Goal: Information Seeking & Learning: Learn about a topic

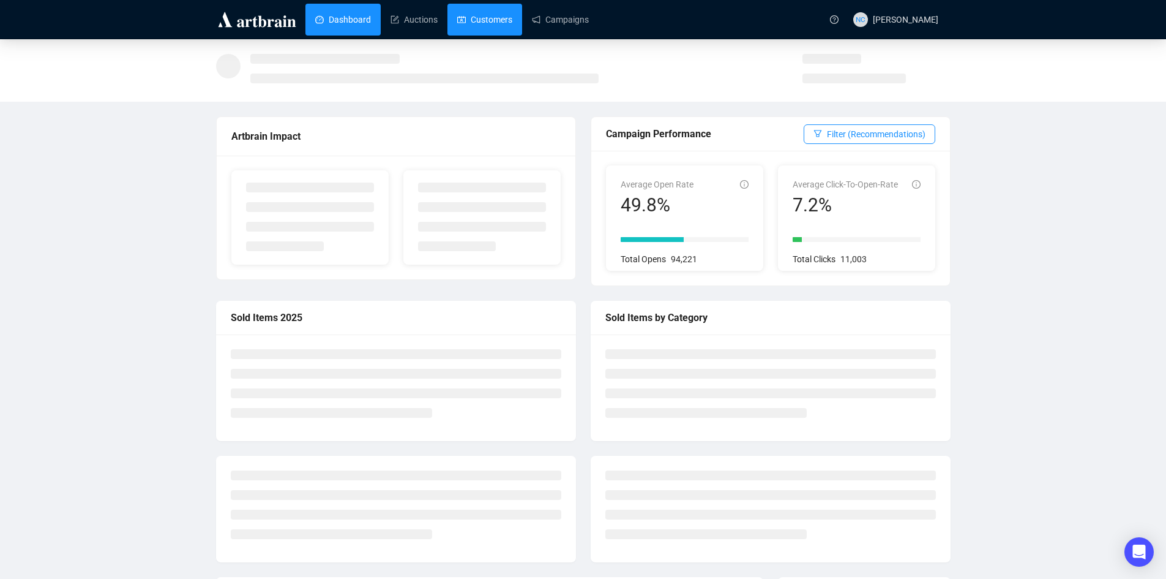
click at [504, 31] on link "Customers" at bounding box center [484, 20] width 55 height 32
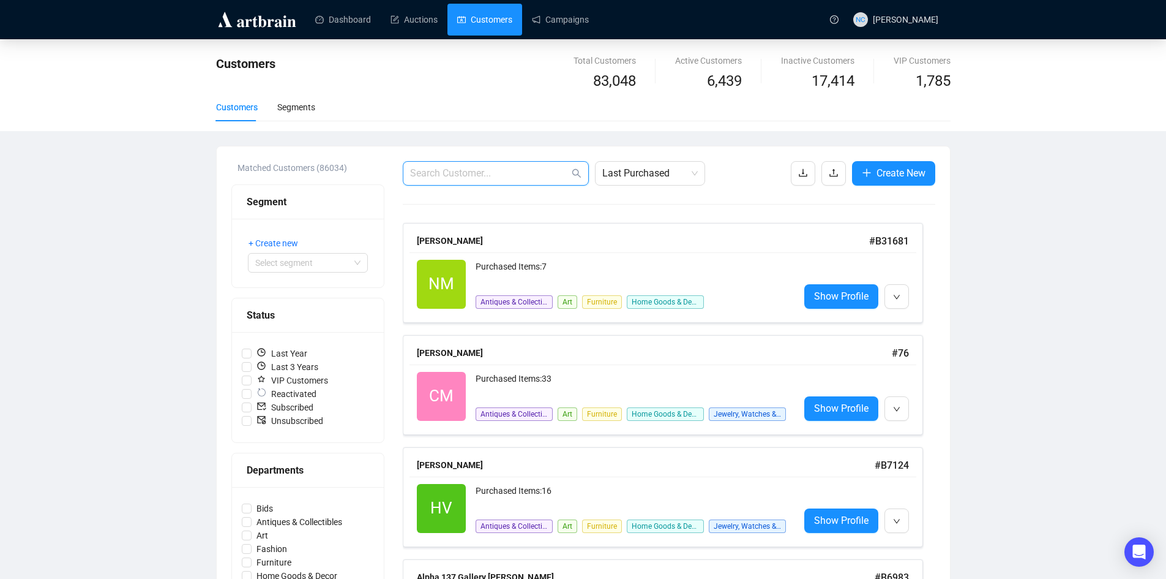
click at [478, 169] on input "text" at bounding box center [489, 173] width 159 height 15
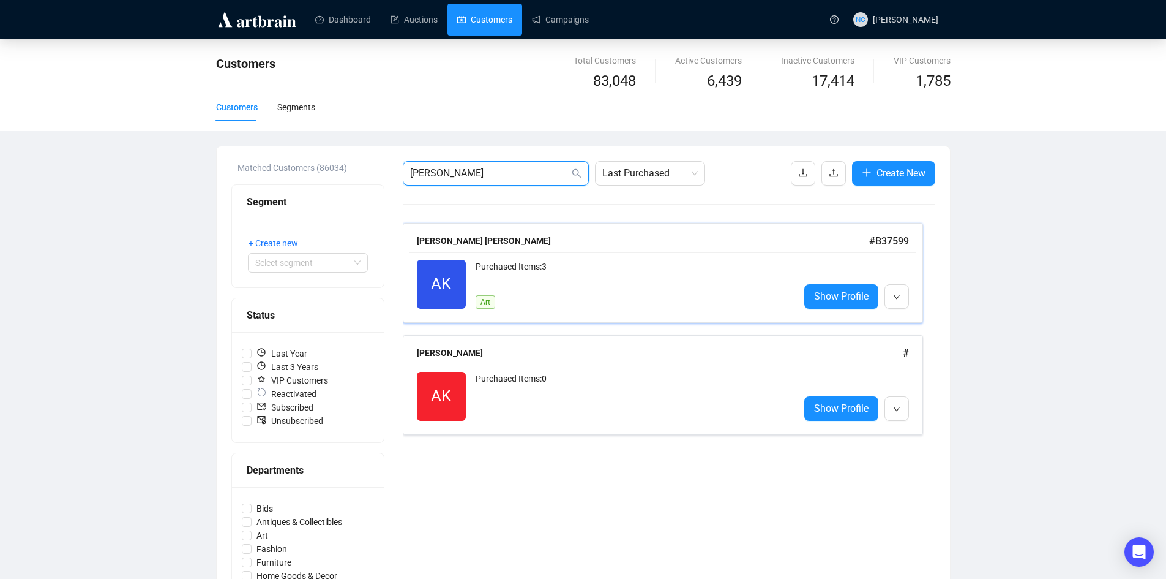
type input "aaron kat"
click at [642, 293] on div "Purchased Items: 3 Art" at bounding box center [633, 284] width 314 height 49
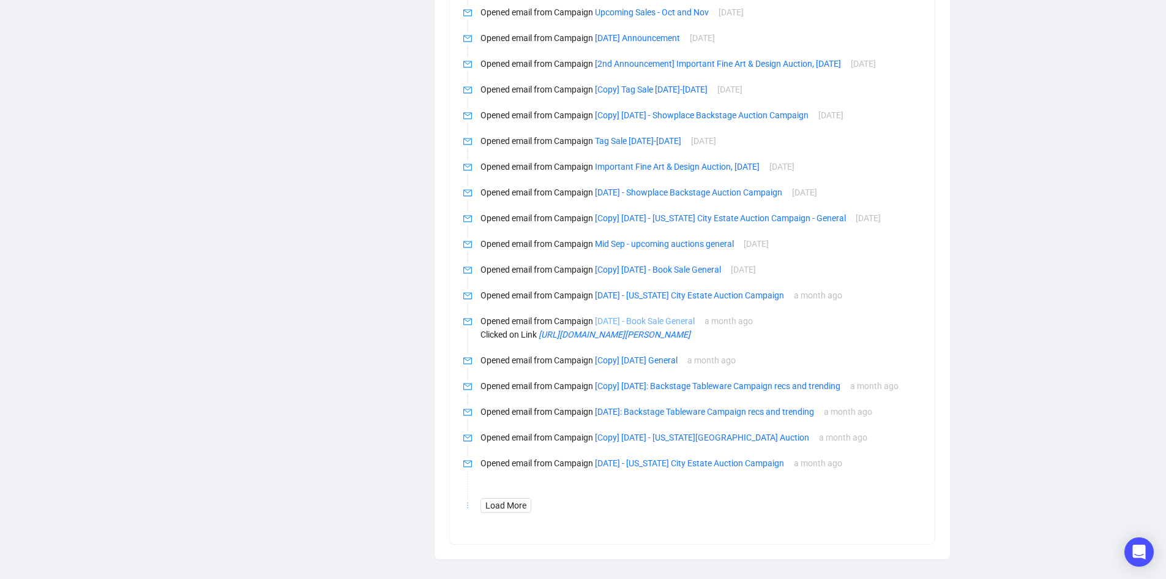
scroll to position [741, 0]
click at [519, 501] on span "Load More" at bounding box center [506, 504] width 41 height 13
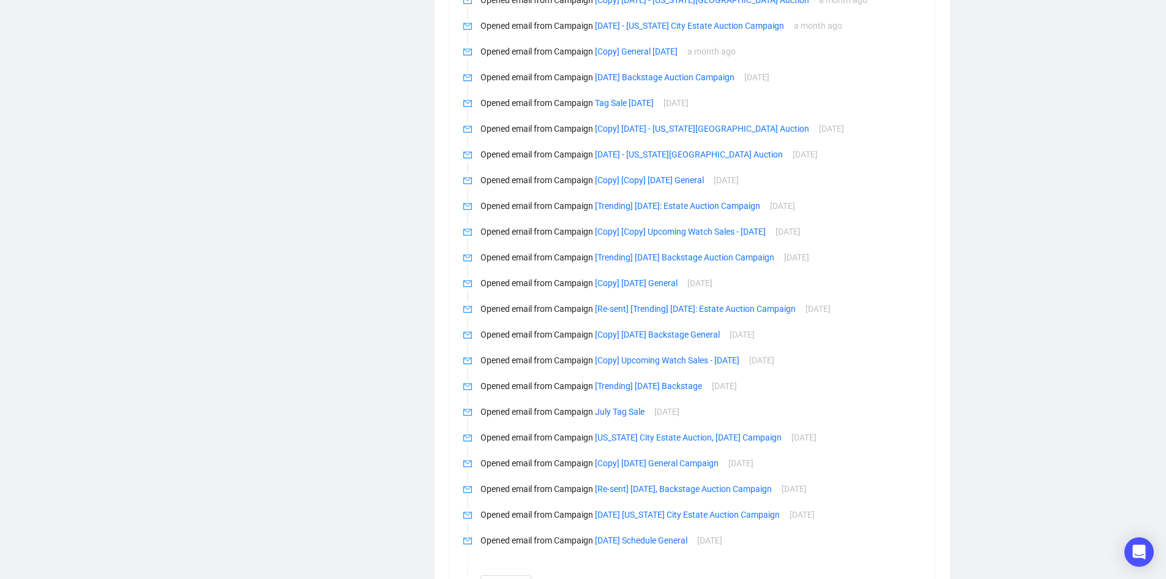
scroll to position [1256, 0]
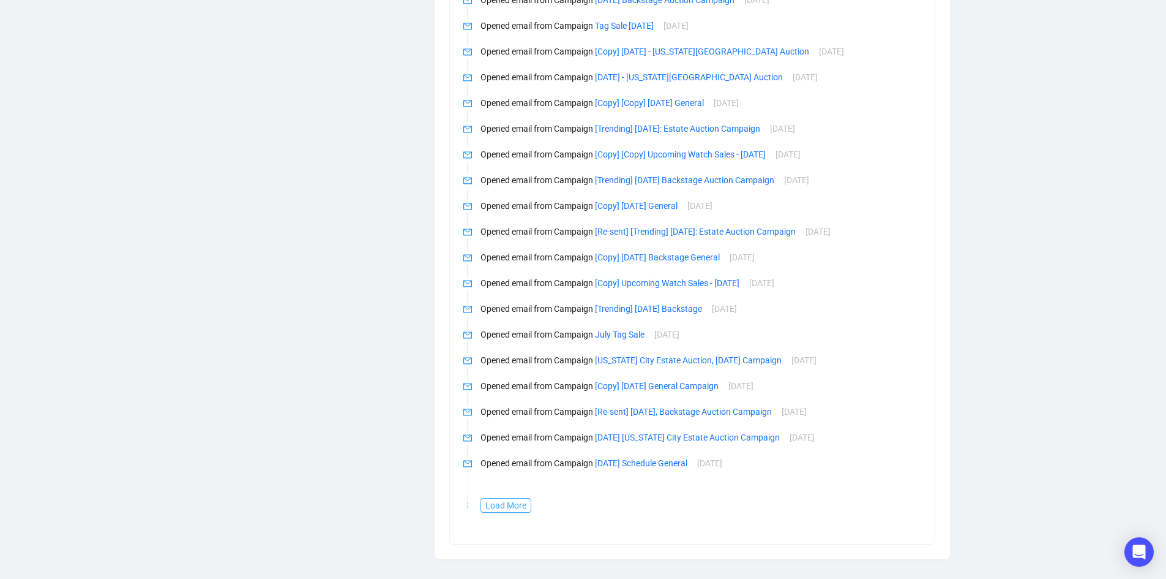
click at [508, 507] on span "Load More" at bounding box center [506, 504] width 41 height 13
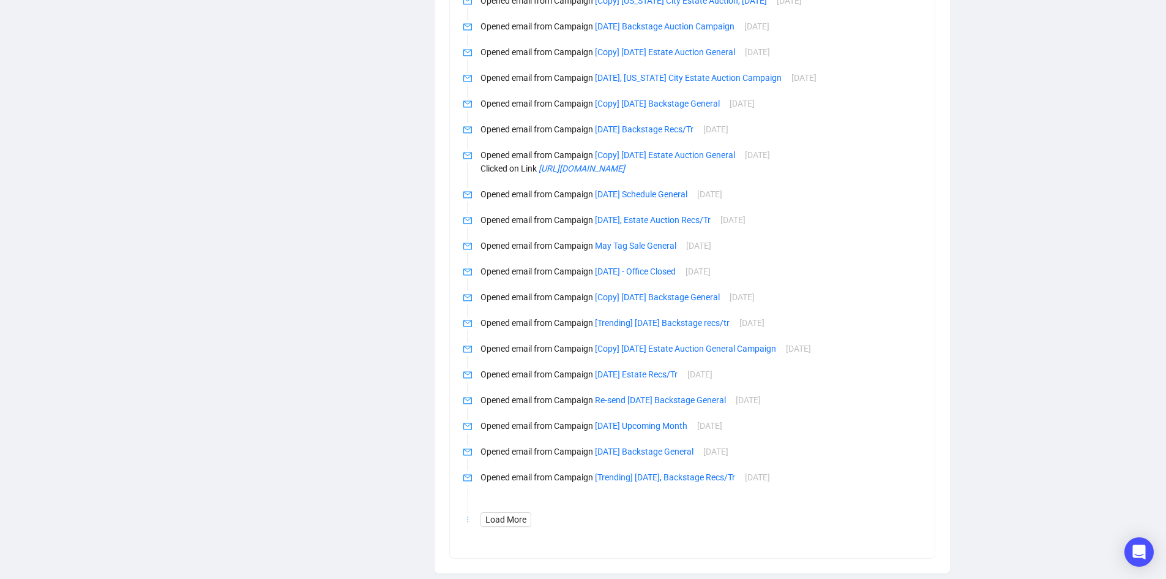
scroll to position [1784, 0]
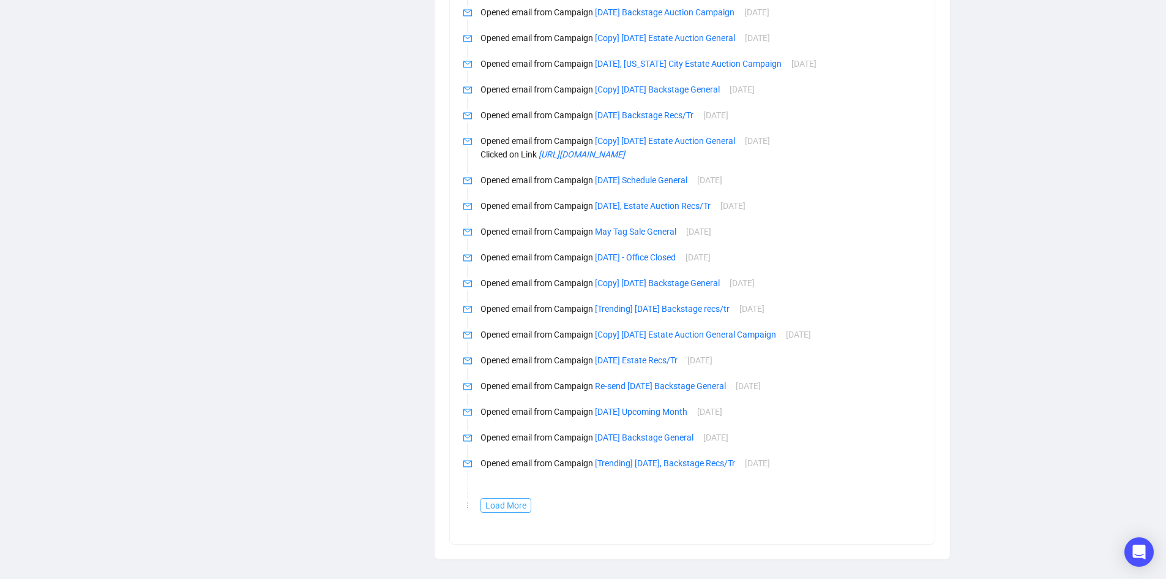
click at [510, 504] on span "Load More" at bounding box center [506, 504] width 41 height 13
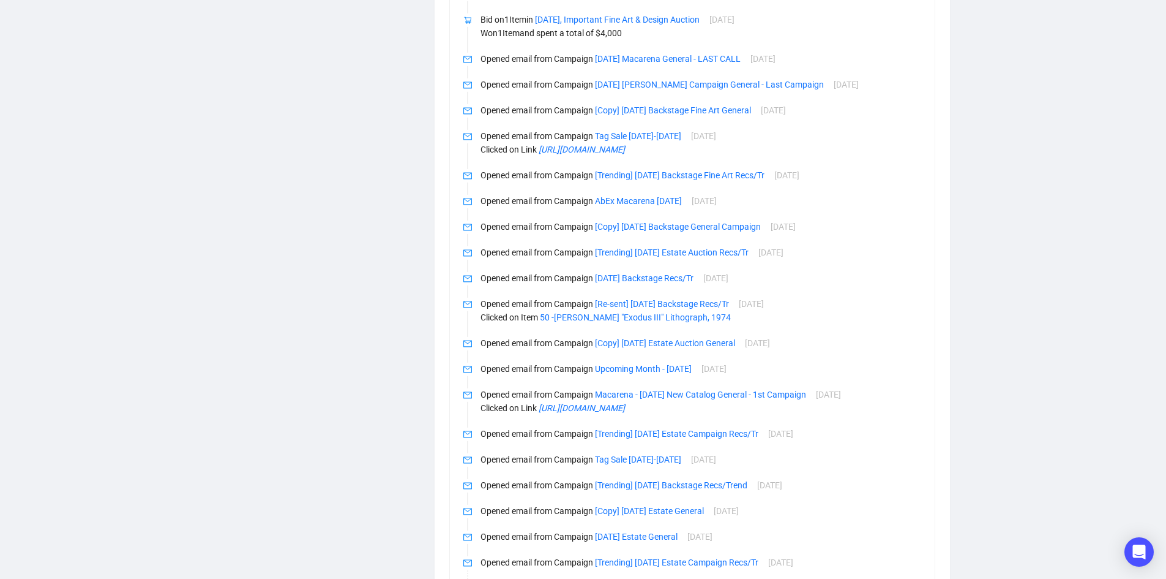
scroll to position [2352, 0]
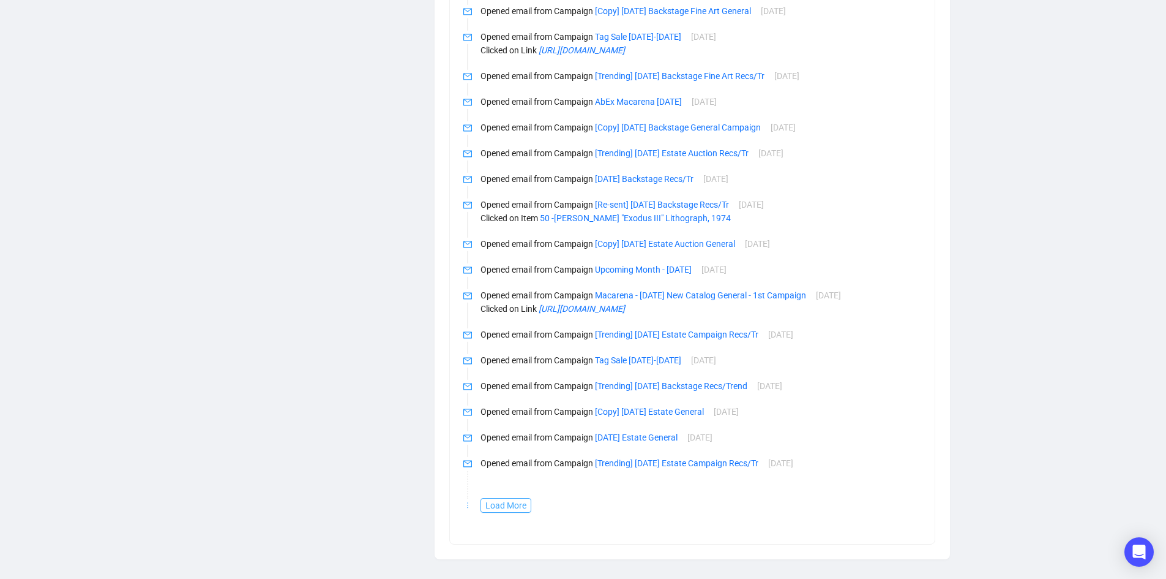
click at [522, 505] on span "Load More" at bounding box center [506, 504] width 41 height 13
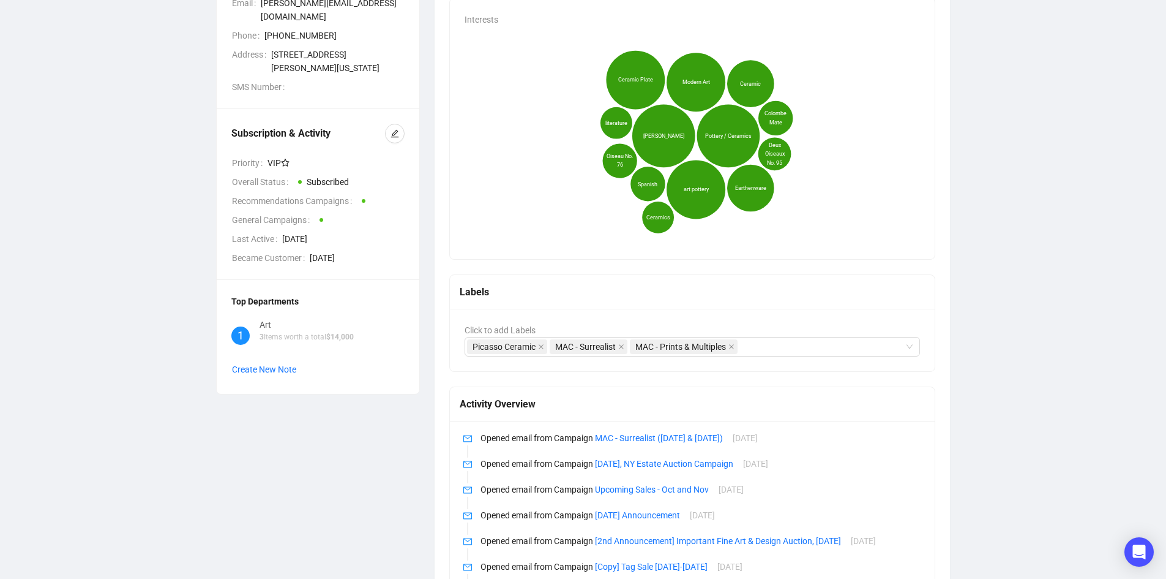
scroll to position [0, 0]
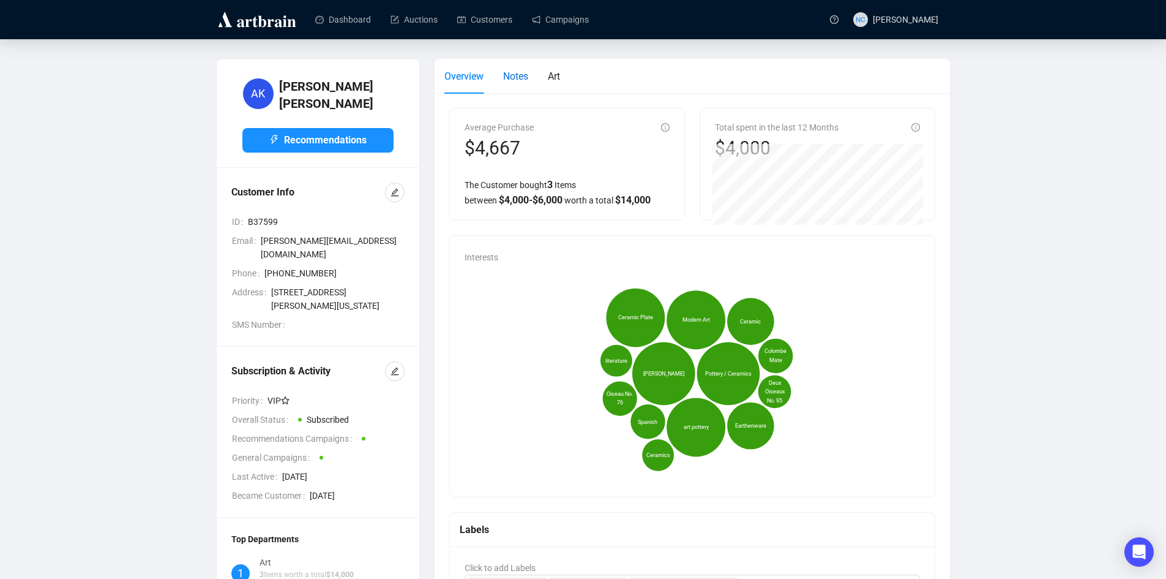
click at [513, 81] on span "Notes" at bounding box center [515, 76] width 25 height 12
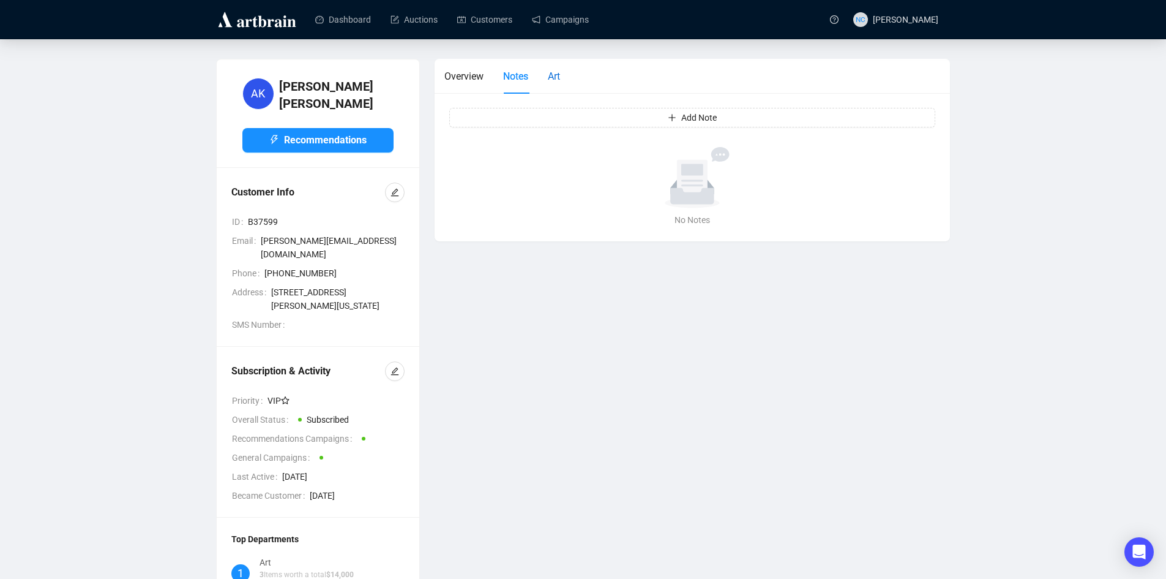
click at [556, 77] on span "Art" at bounding box center [554, 76] width 12 height 12
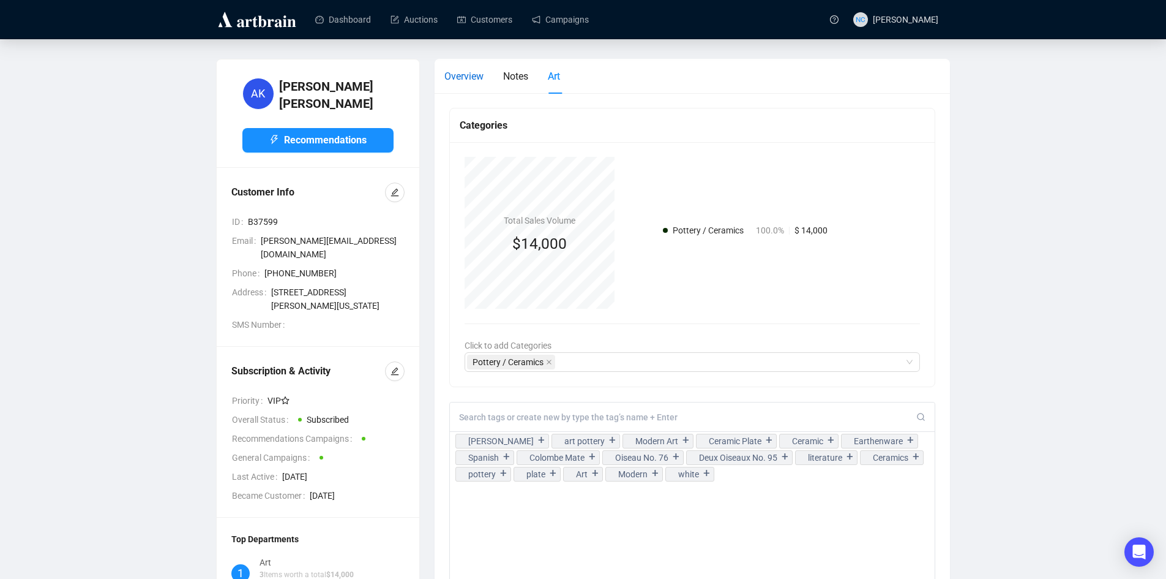
click at [449, 77] on span "Overview" at bounding box center [464, 76] width 39 height 12
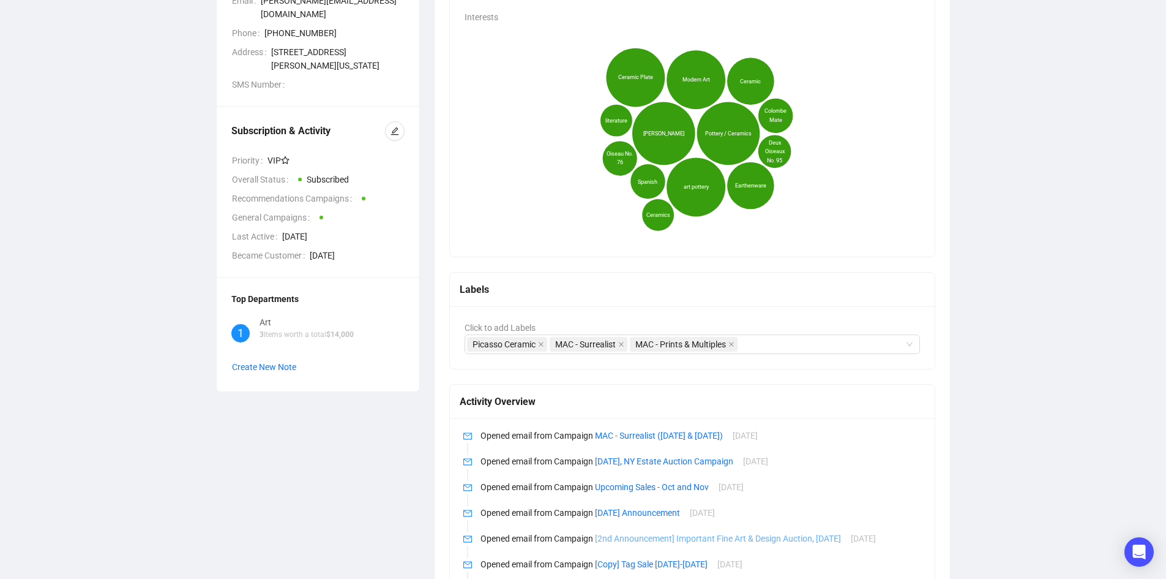
scroll to position [245, 0]
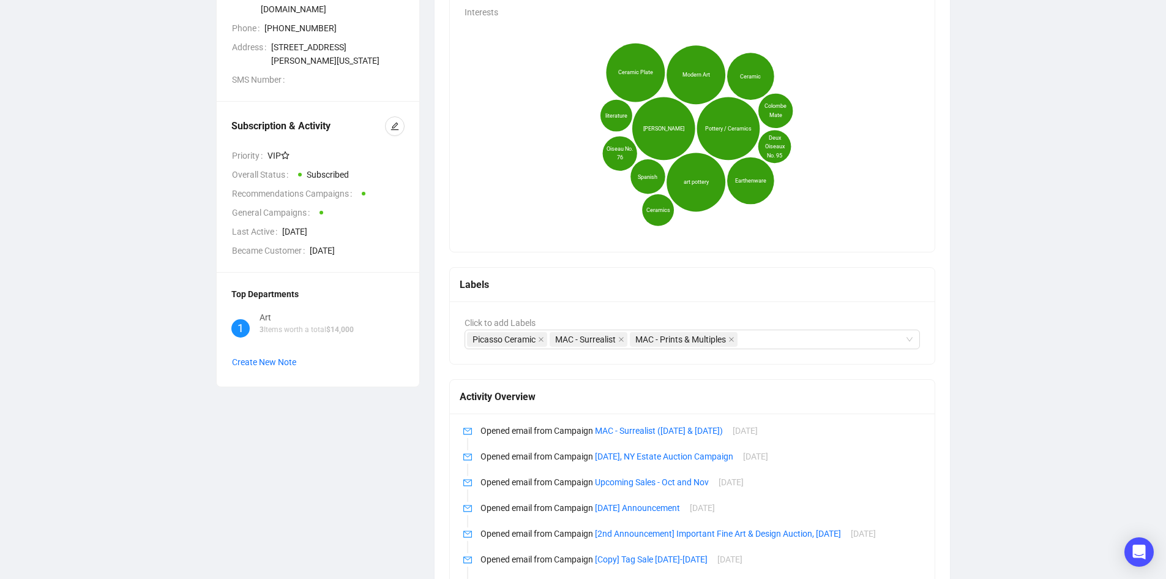
click at [111, 94] on div "AK [PERSON_NAME] [PERSON_NAME] Recommendations Customer Info ID B37599 Email [P…" at bounding box center [582, 421] width 1117 height 1215
